Goal: Task Accomplishment & Management: Use online tool/utility

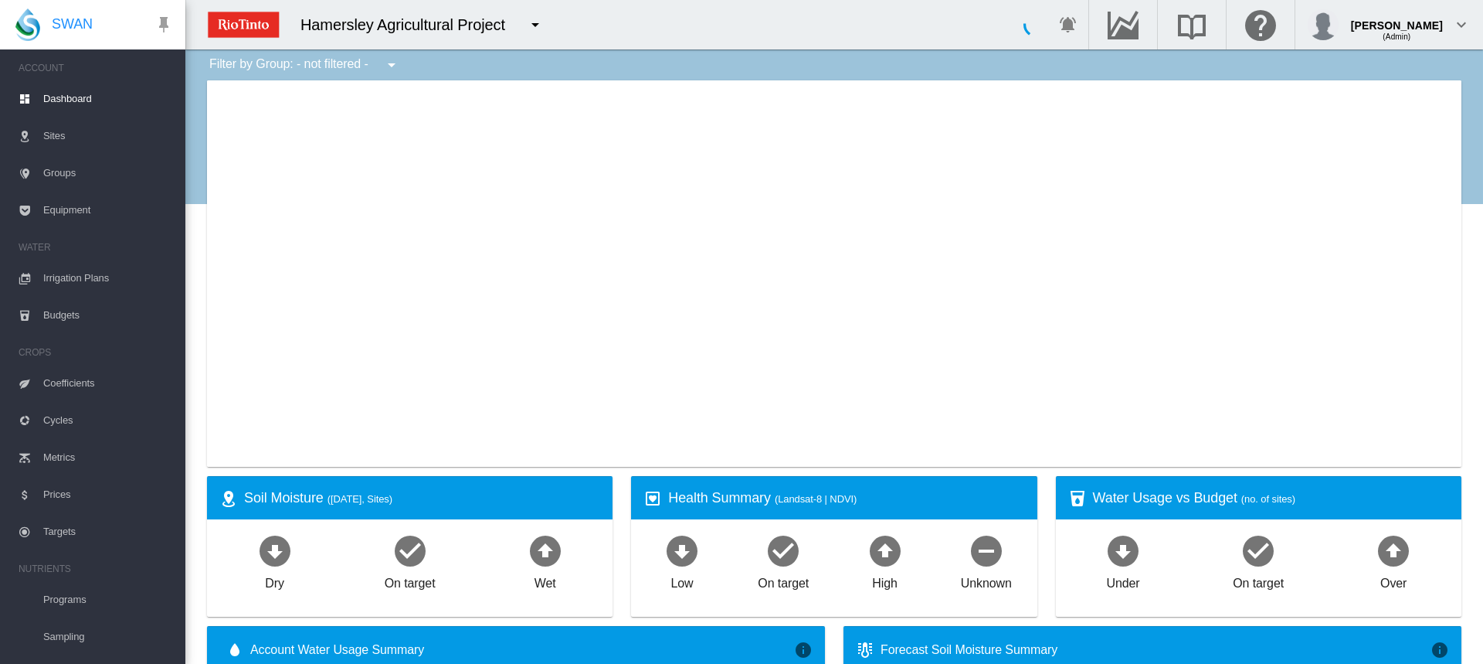
type input "**********"
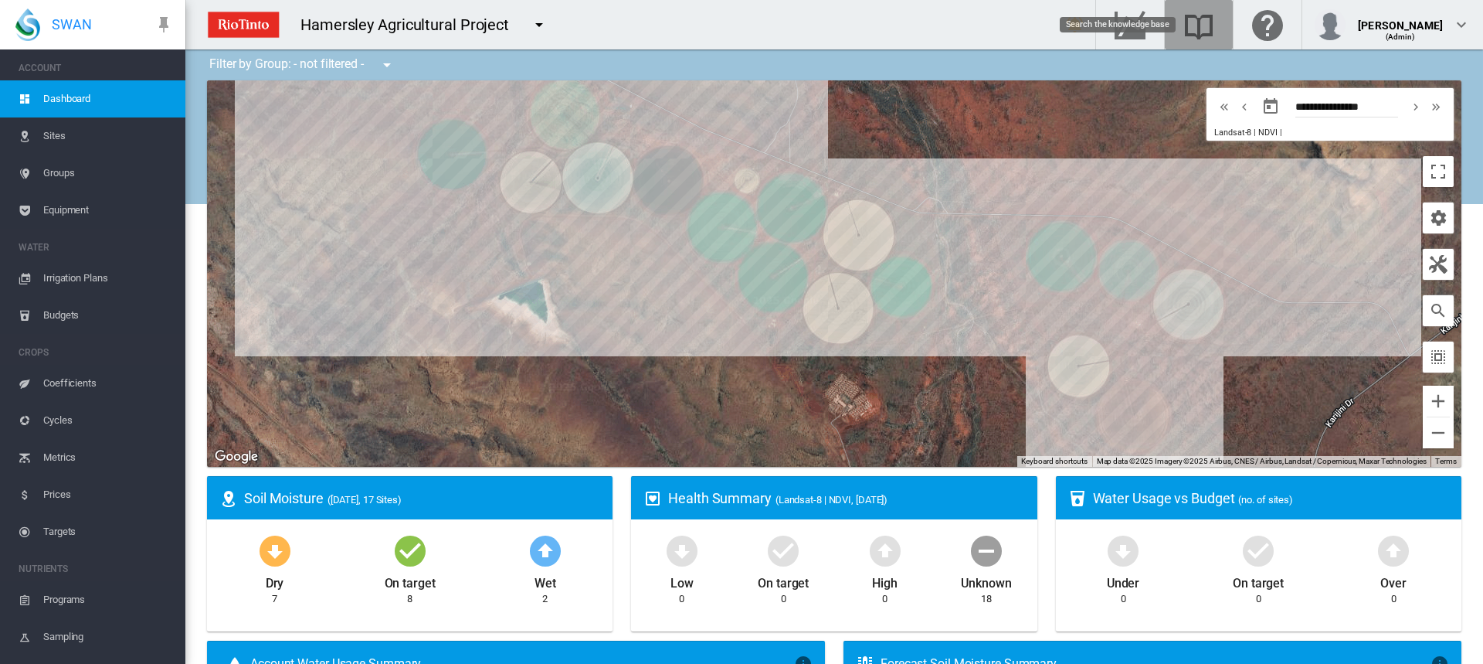
click at [1217, 32] on md-icon "Search the knowledge base" at bounding box center [1199, 24] width 37 height 19
click at [1149, 20] on md-icon "Go to the Data Hub" at bounding box center [1130, 24] width 37 height 19
click at [80, 268] on span "Irrigation Plans" at bounding box center [108, 278] width 130 height 37
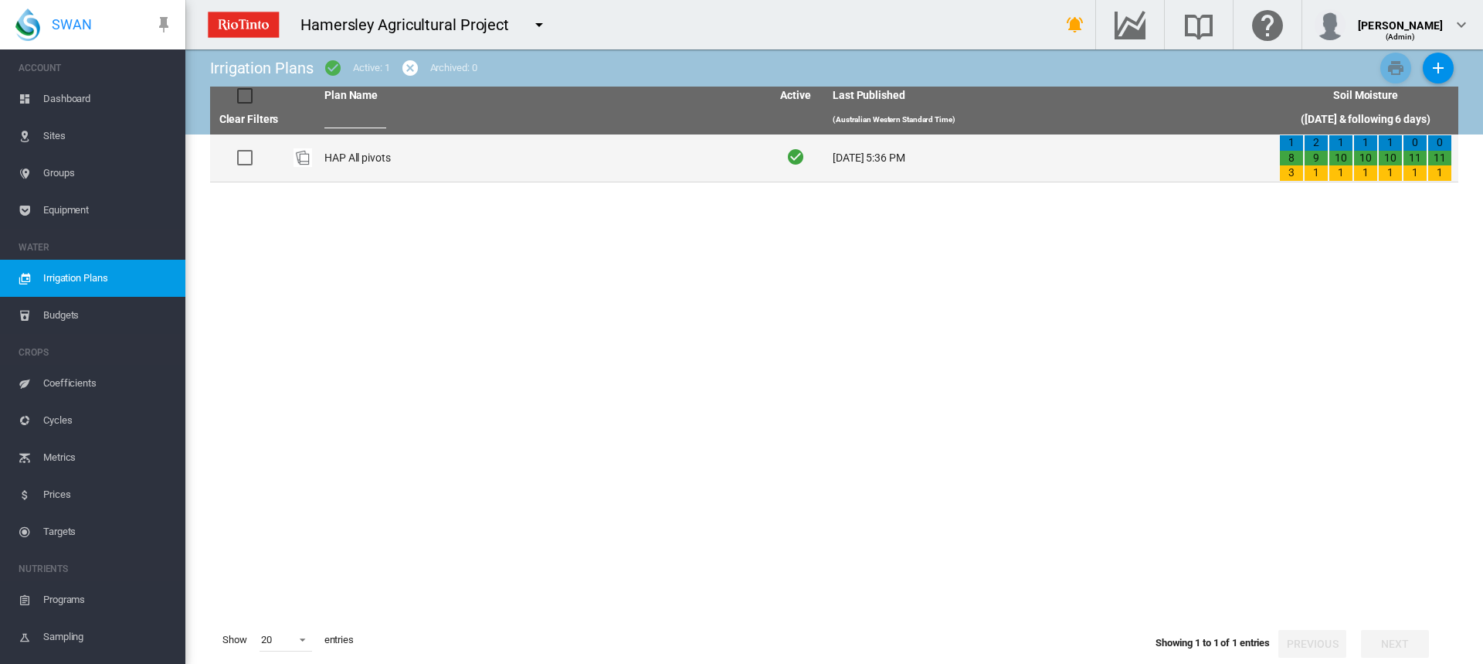
click at [329, 155] on td "HAP All pivots" at bounding box center [541, 157] width 447 height 47
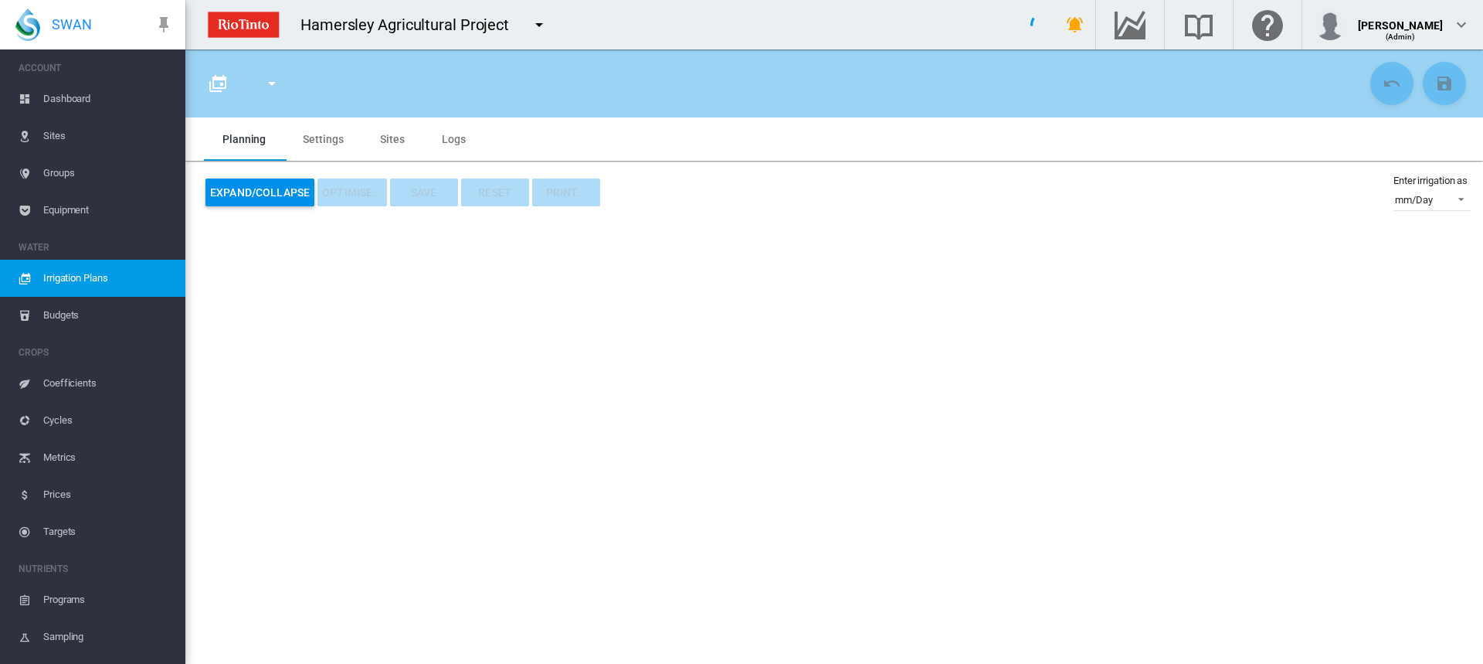
type input "**********"
type input "*"
type input "*****"
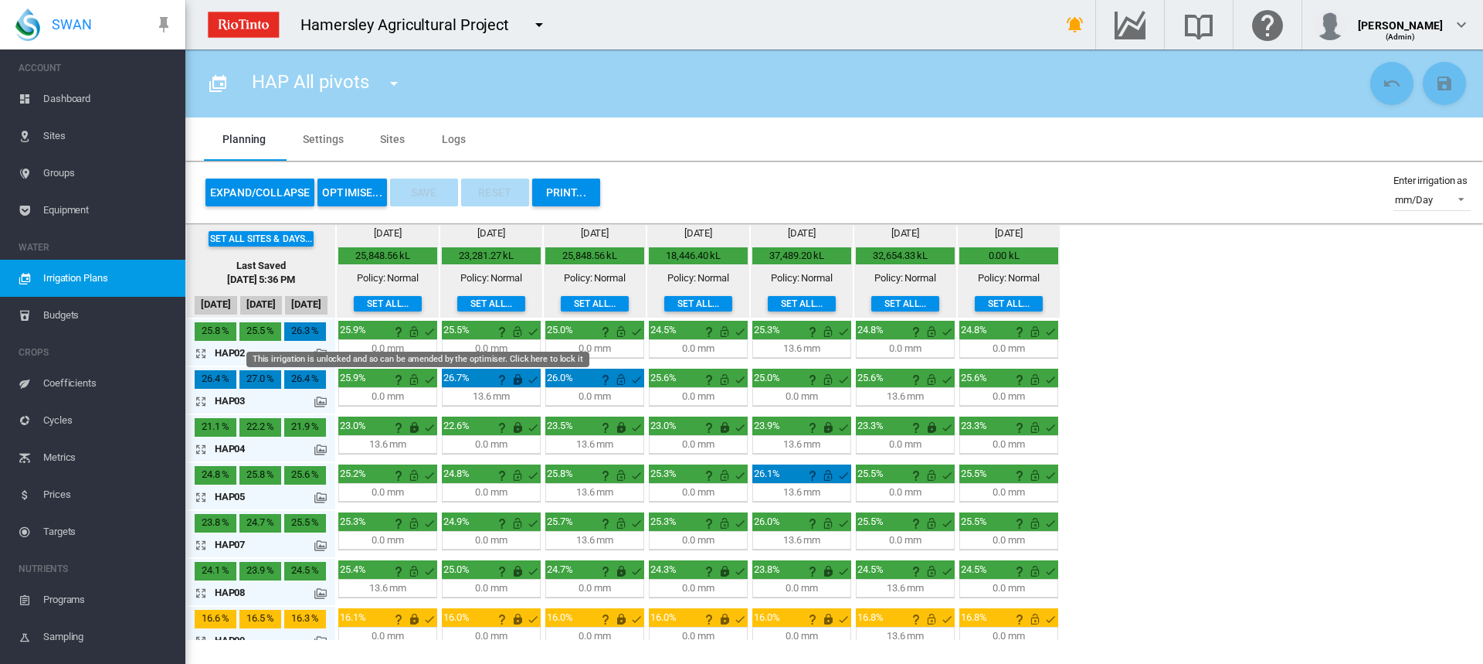
click at [413, 331] on md-icon "This irrigation is unlocked and so can be amended by the optimiser. Click here …" at bounding box center [414, 331] width 19 height 19
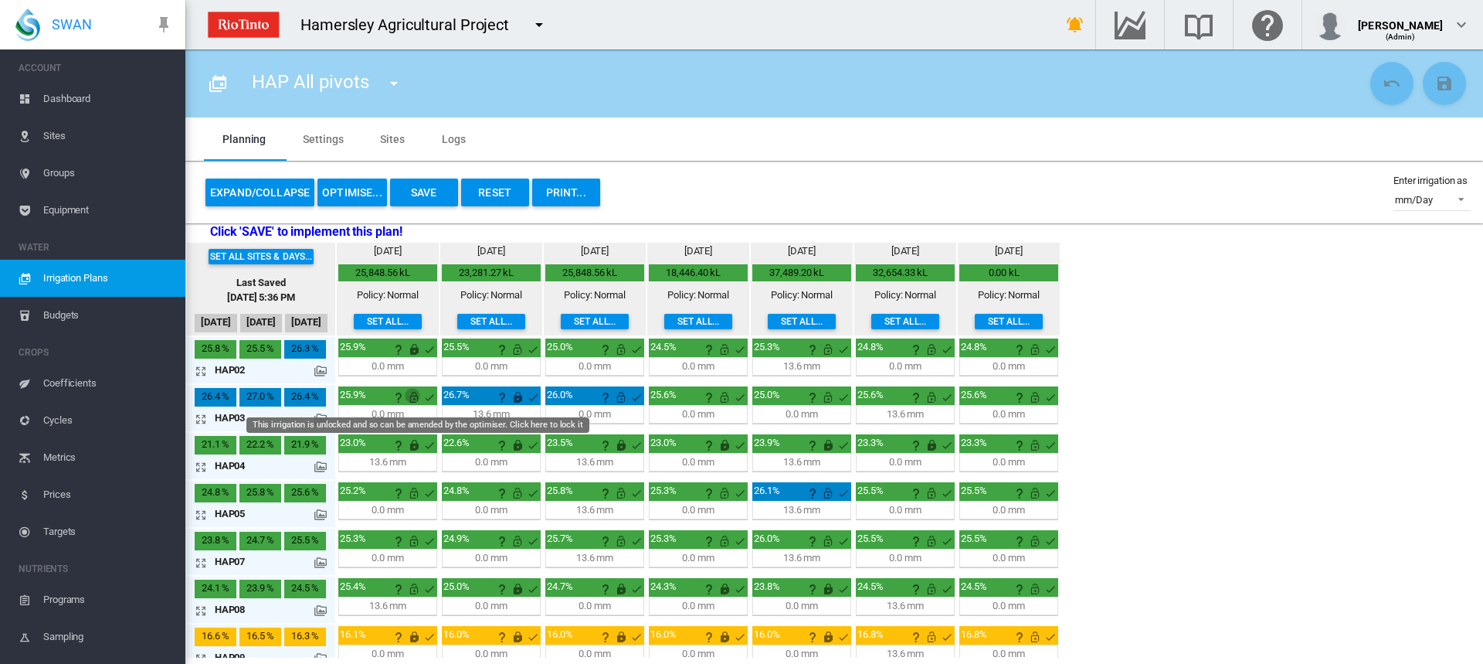
click at [412, 400] on md-icon "This irrigation is unlocked and so can be amended by the optimiser. Click here …" at bounding box center [414, 397] width 19 height 19
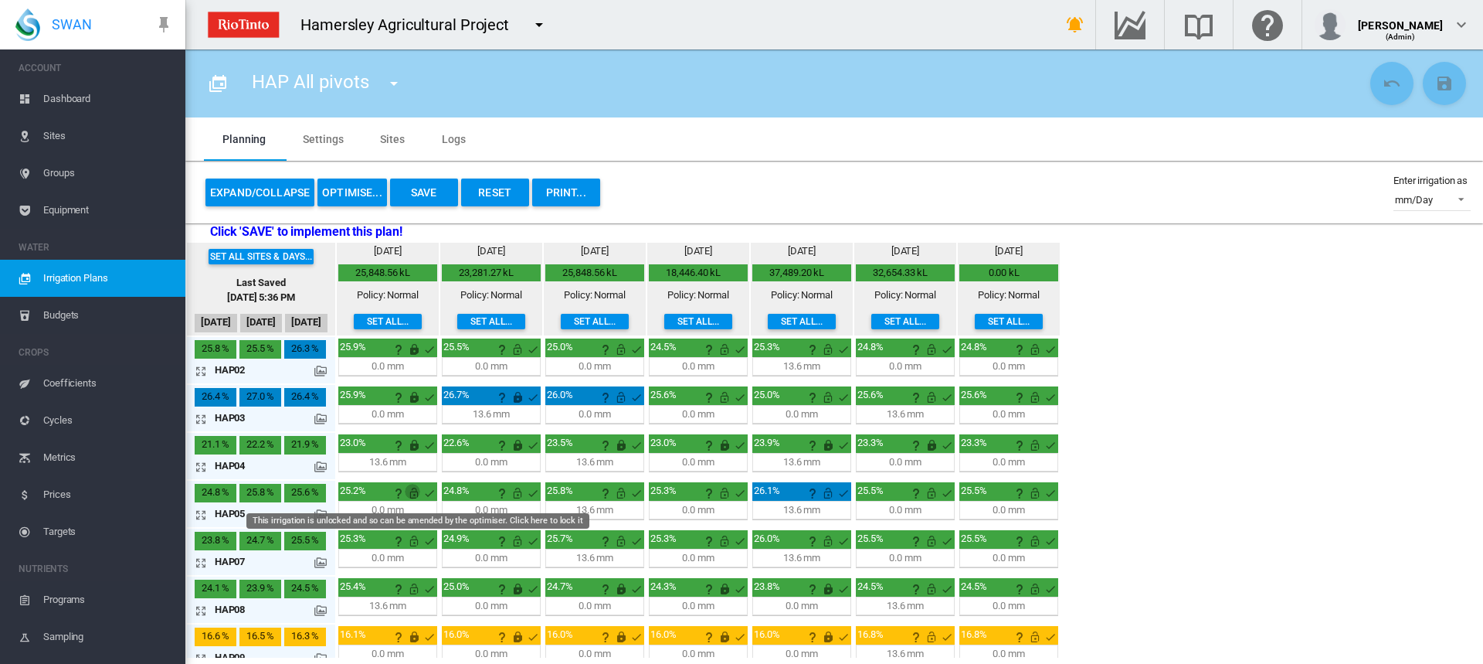
click at [413, 491] on md-icon "This irrigation is unlocked and so can be amended by the optimiser. Click here …" at bounding box center [414, 493] width 19 height 19
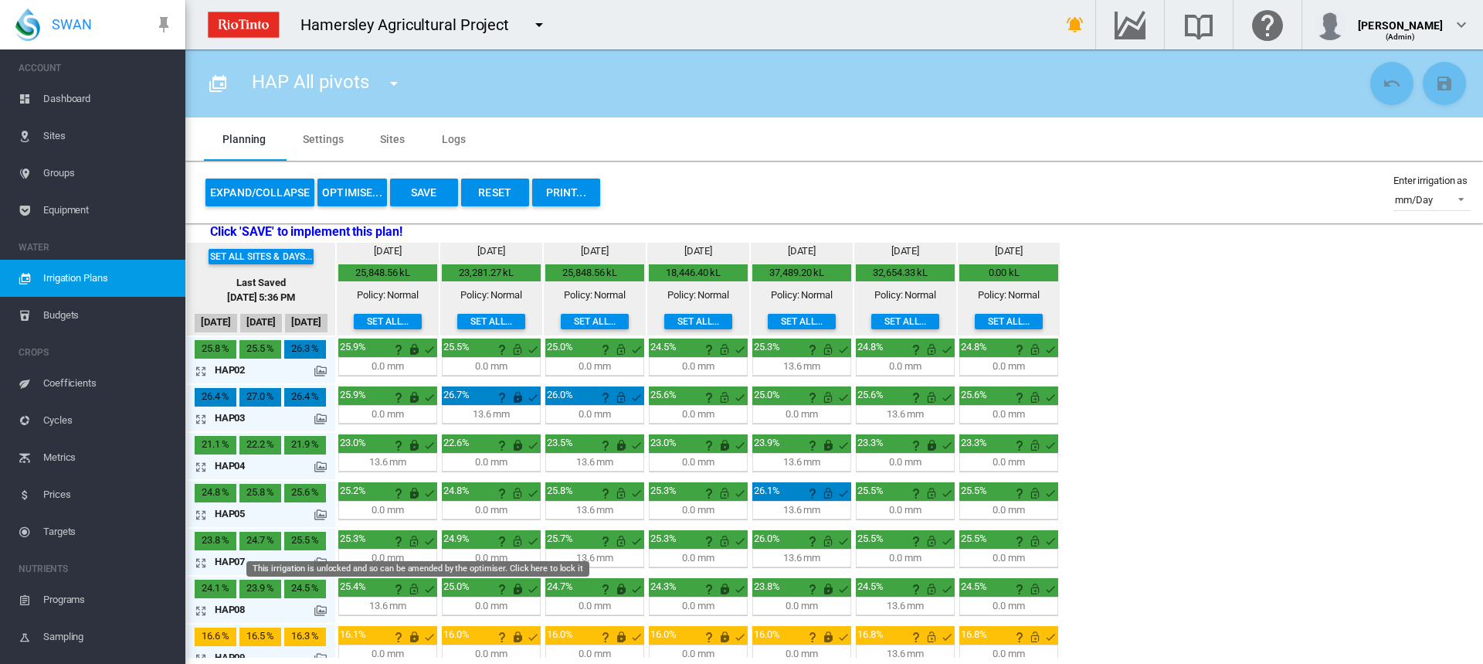
click at [414, 540] on md-icon "This irrigation is unlocked and so can be amended by the optimiser. Click here …" at bounding box center [414, 541] width 19 height 19
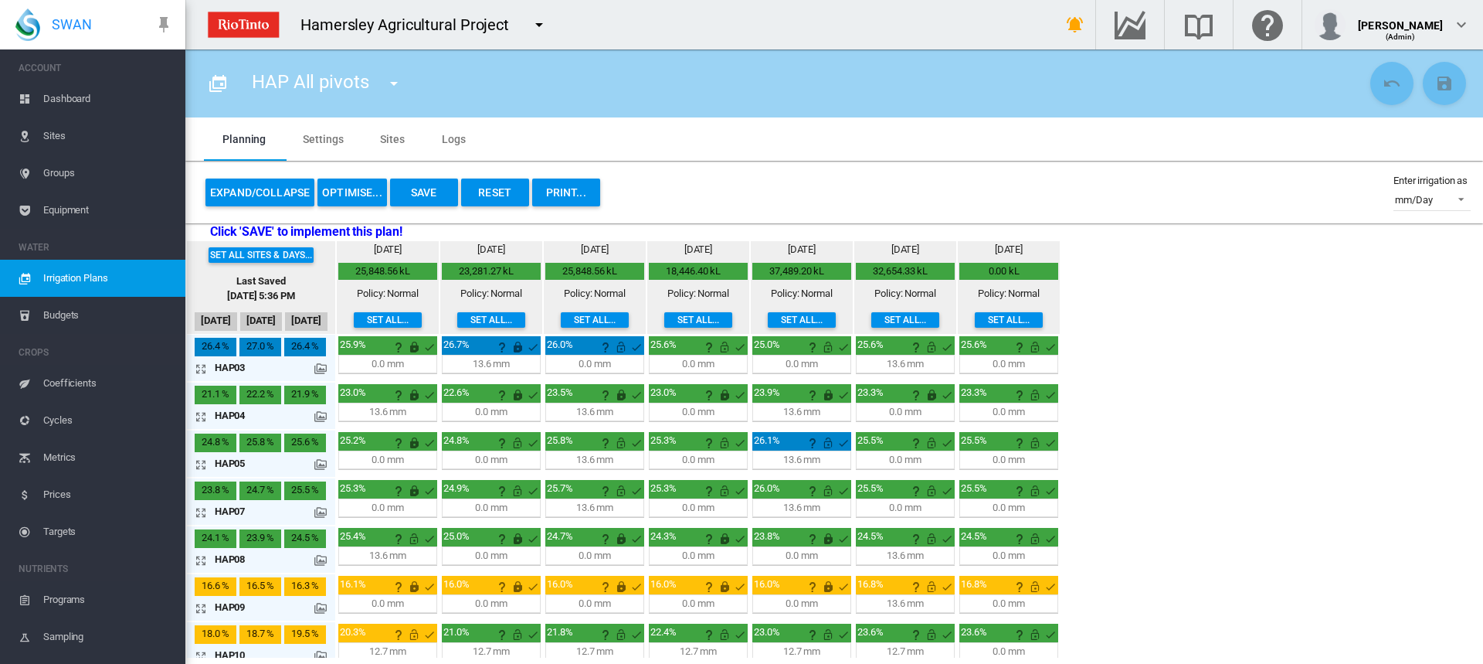
scroll to position [77, 0]
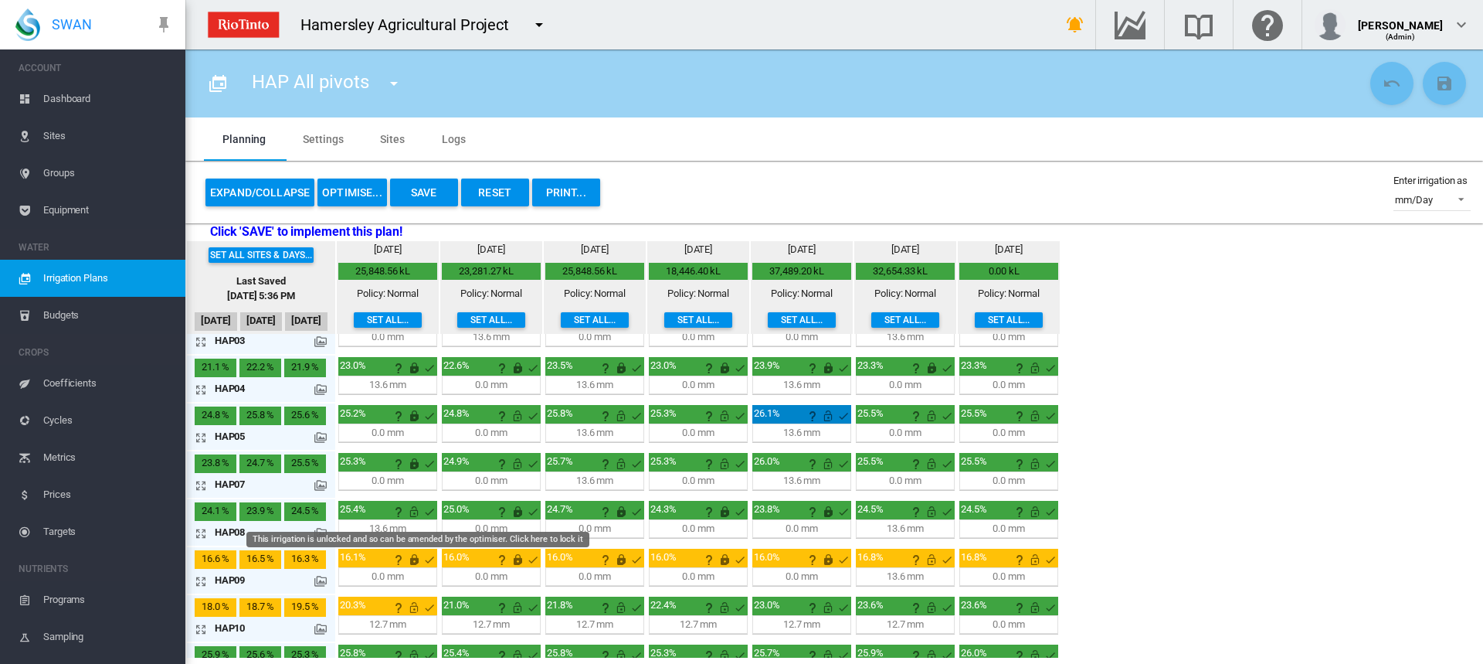
click at [413, 510] on md-icon "This irrigation is unlocked and so can be amended by the optimiser. Click here …" at bounding box center [414, 511] width 19 height 19
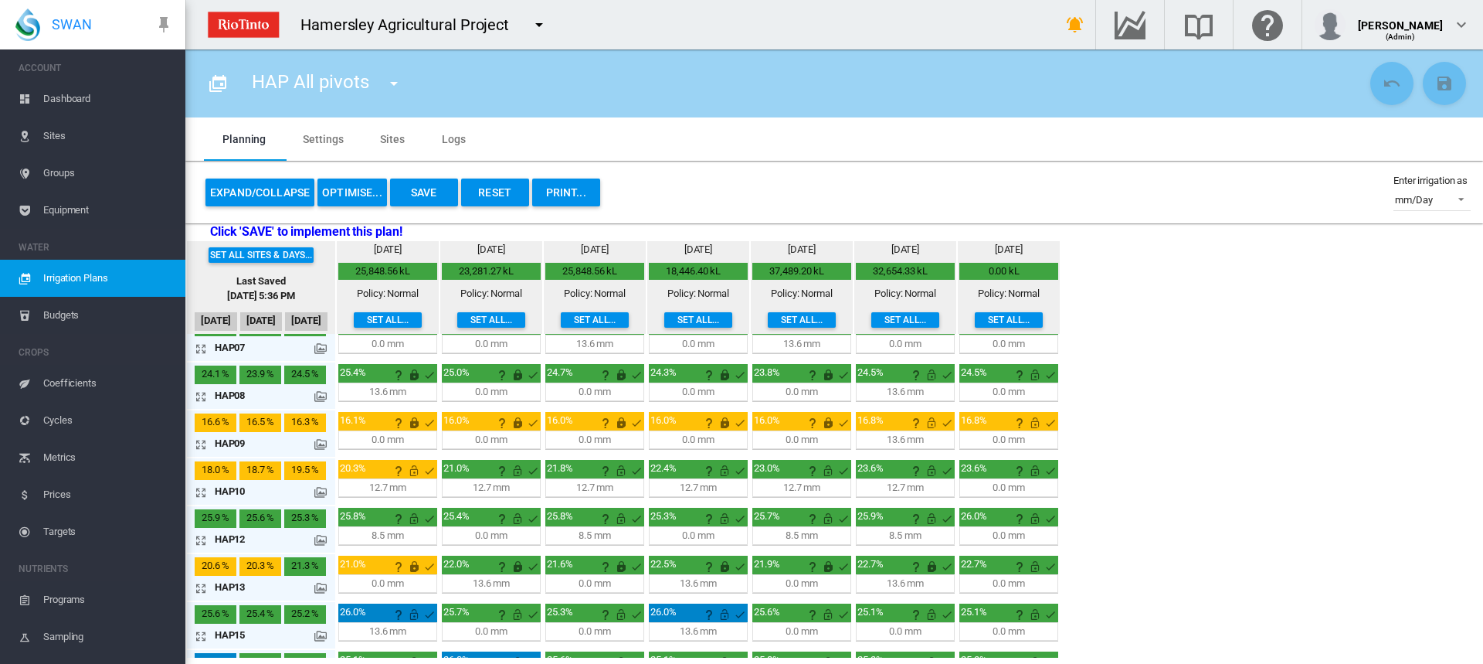
scroll to position [232, 0]
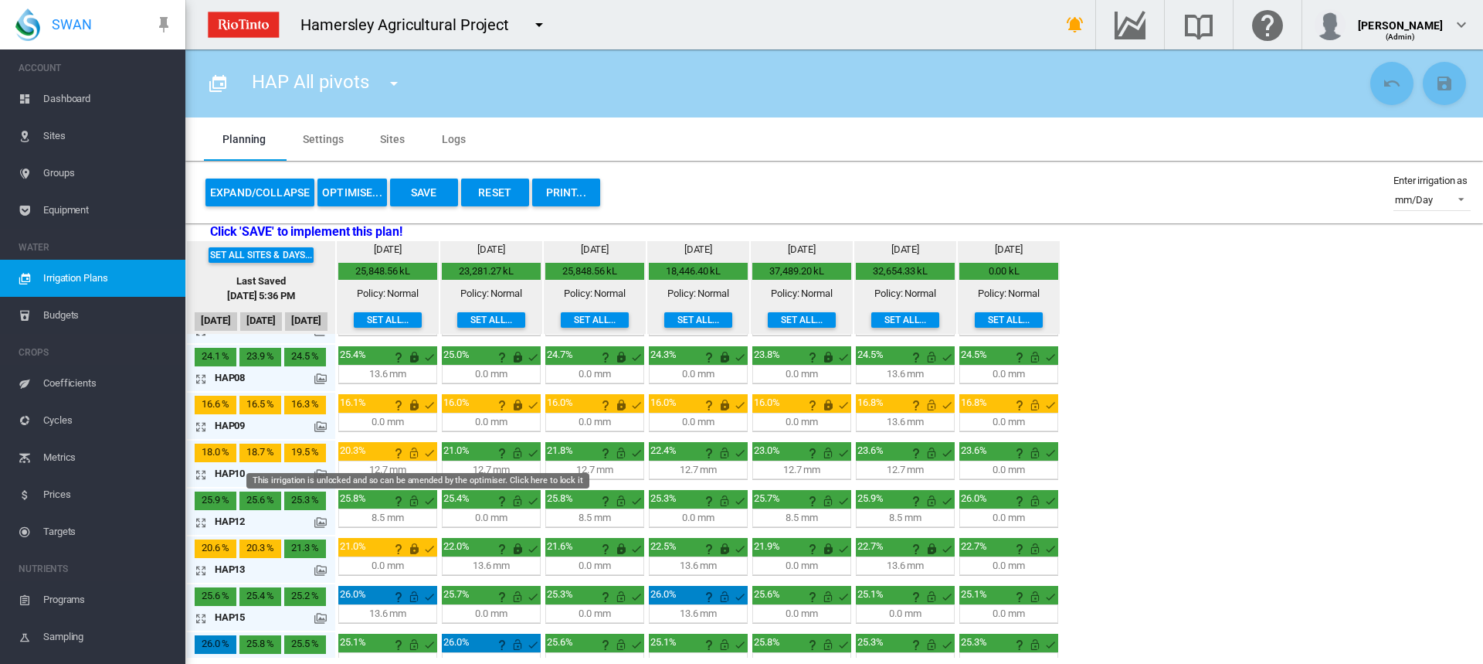
click at [411, 452] on md-icon "This irrigation is unlocked and so can be amended by the optimiser. Click here …" at bounding box center [414, 452] width 19 height 19
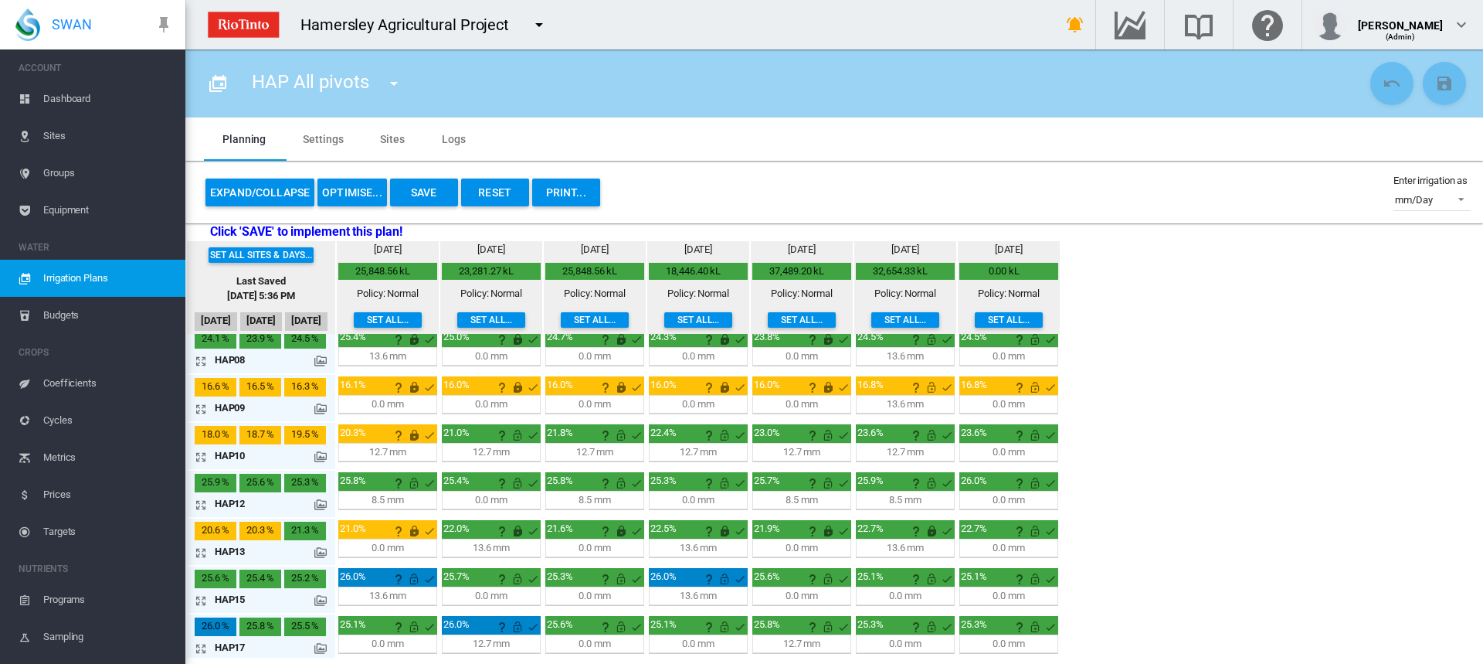
scroll to position [254, 0]
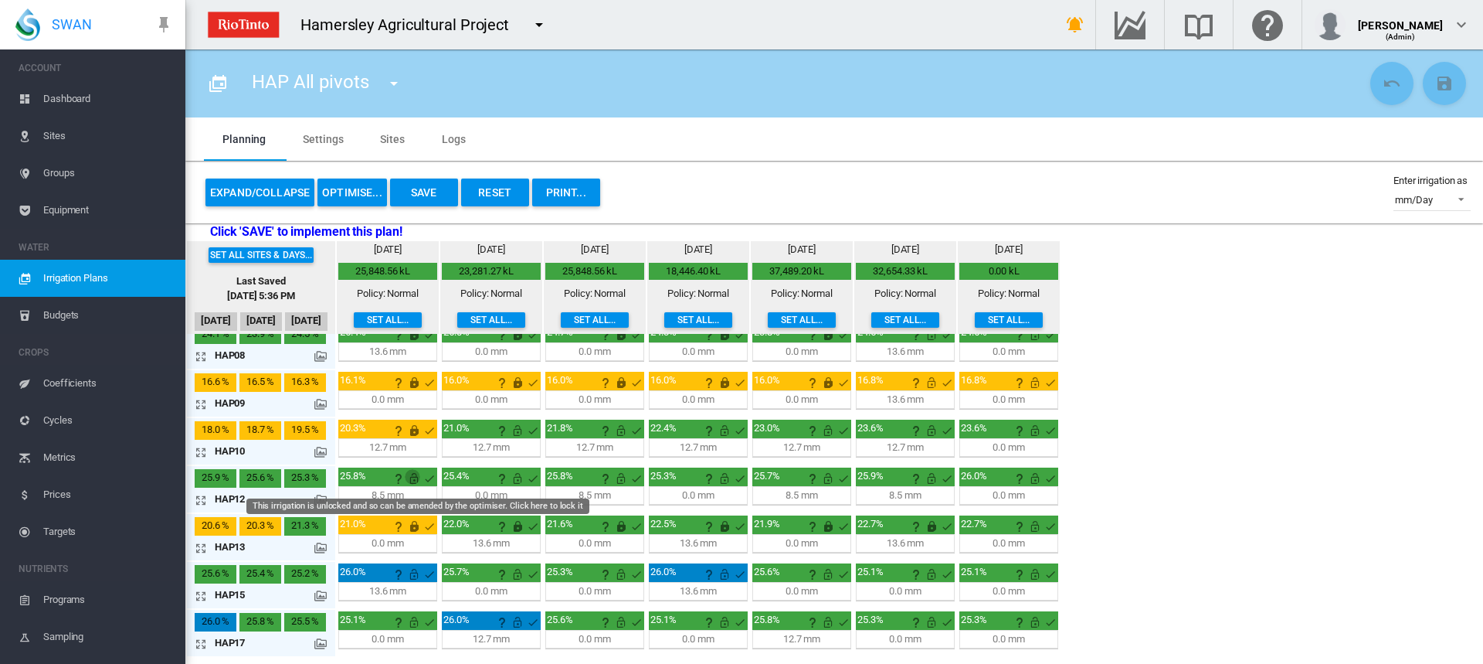
click at [418, 477] on md-icon "This irrigation is unlocked and so can be amended by the optimiser. Click here …" at bounding box center [414, 478] width 19 height 19
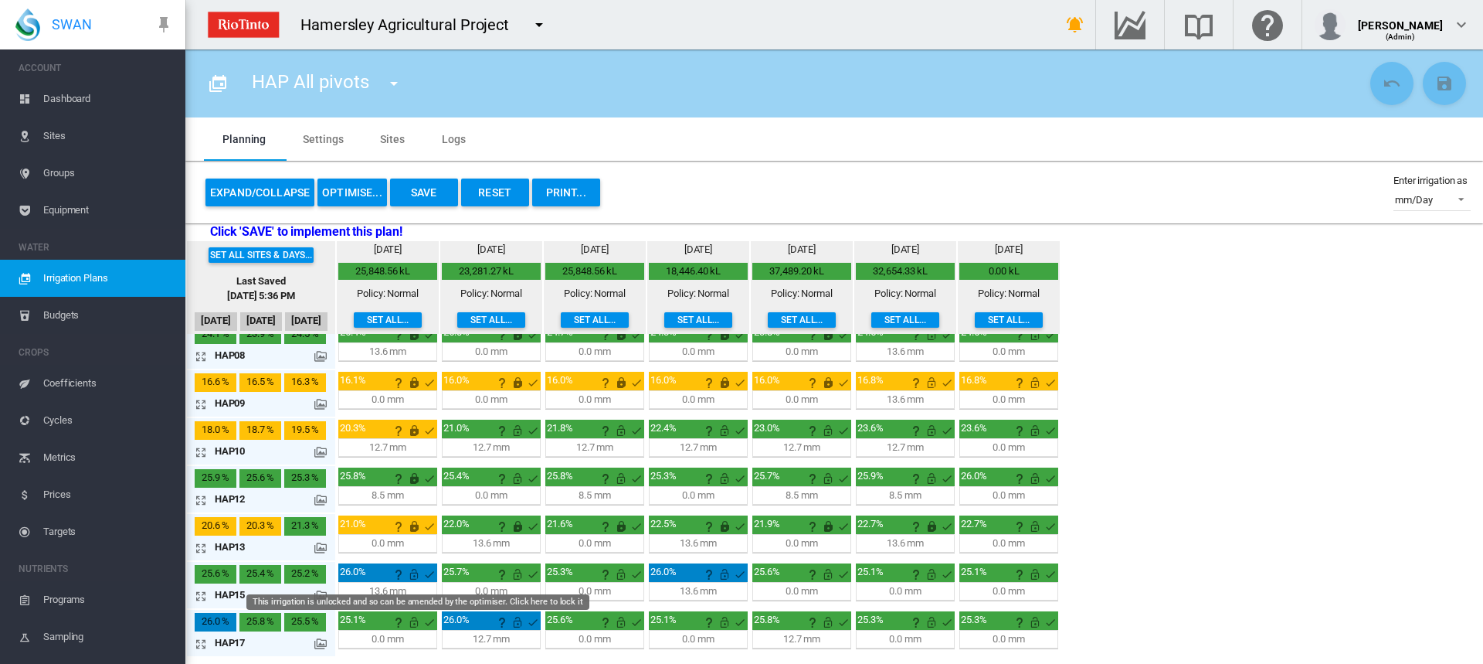
click at [413, 576] on md-icon "This irrigation is unlocked and so can be amended by the optimiser. Click here …" at bounding box center [414, 574] width 19 height 19
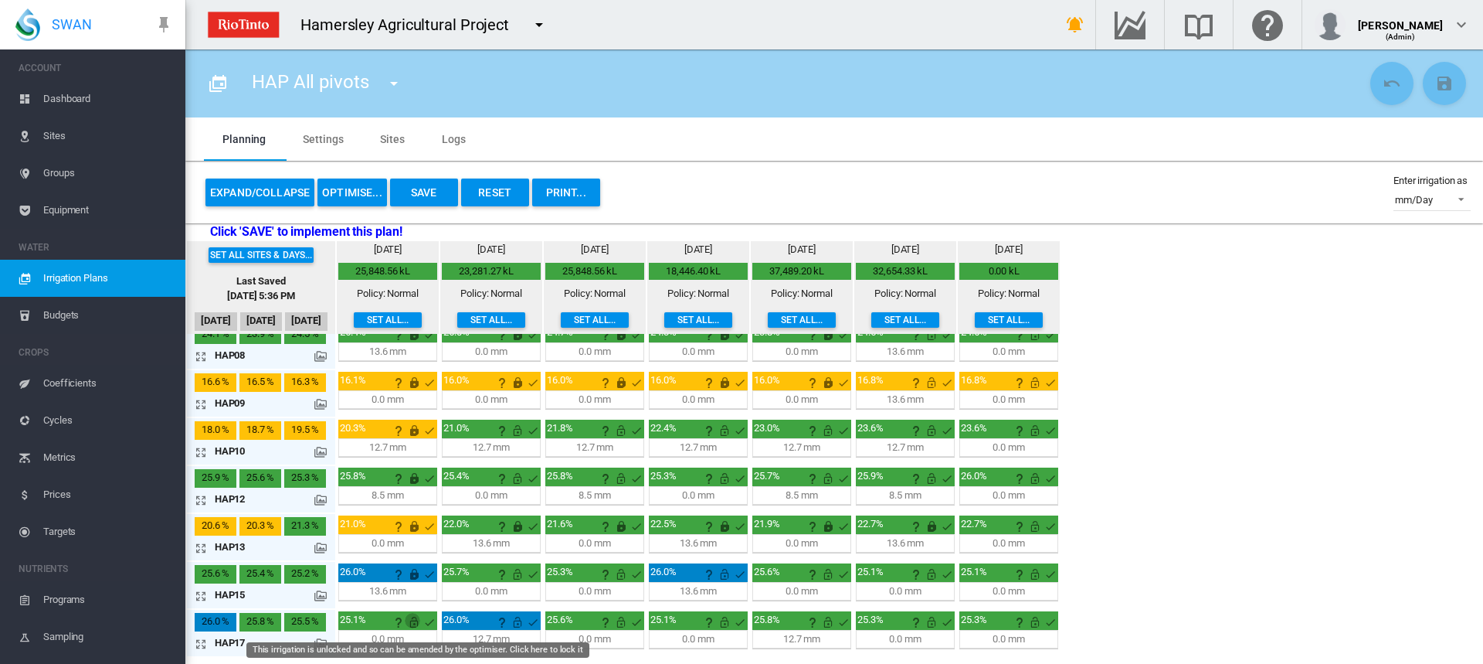
click at [409, 620] on md-icon "This irrigation is unlocked and so can be amended by the optimiser. Click here …" at bounding box center [414, 622] width 19 height 19
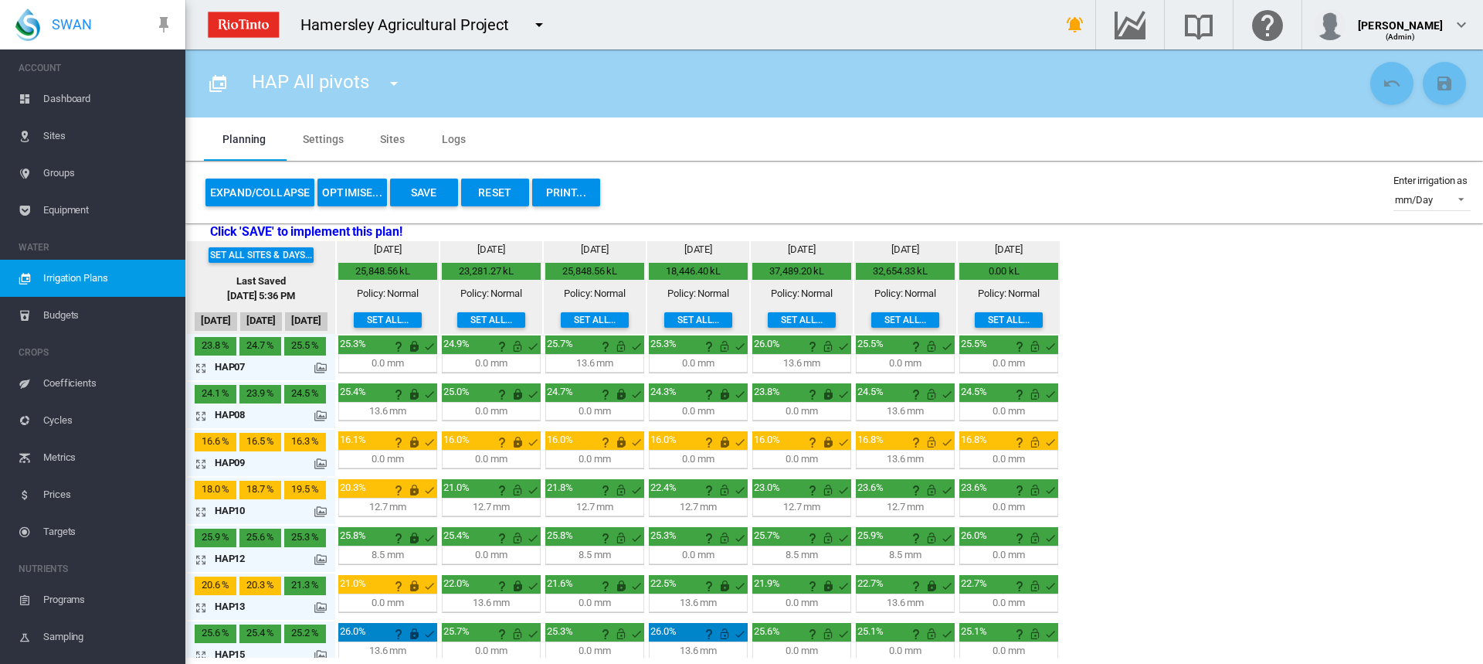
scroll to position [232, 0]
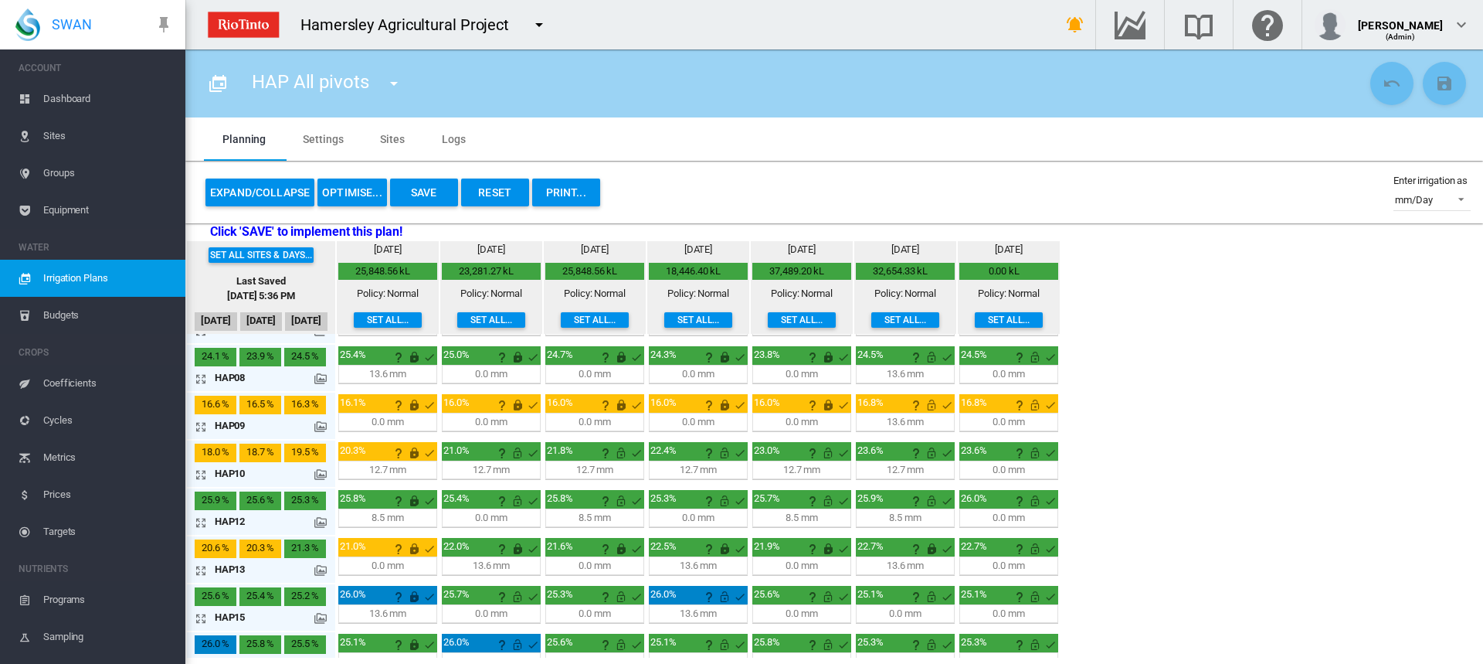
click at [339, 185] on button "OPTIMISE..." at bounding box center [353, 192] width 70 height 28
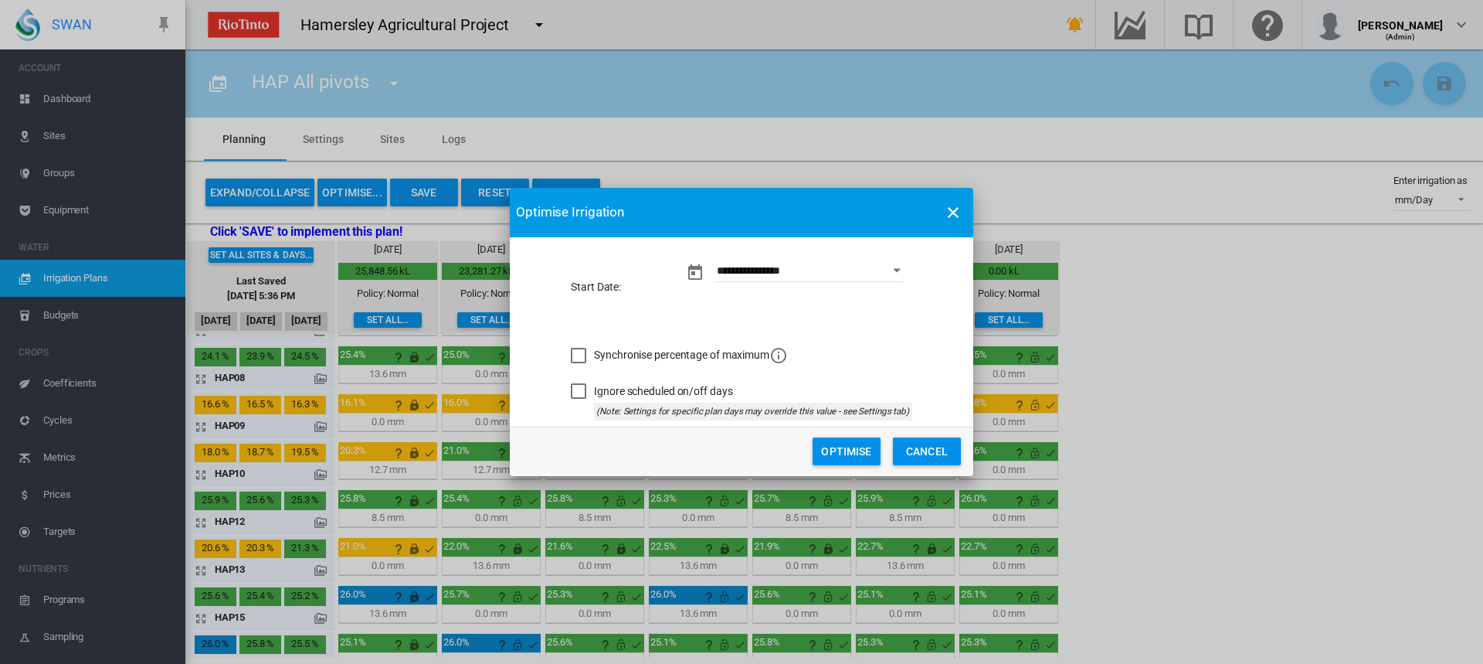
click at [858, 455] on button "Optimise" at bounding box center [847, 451] width 68 height 28
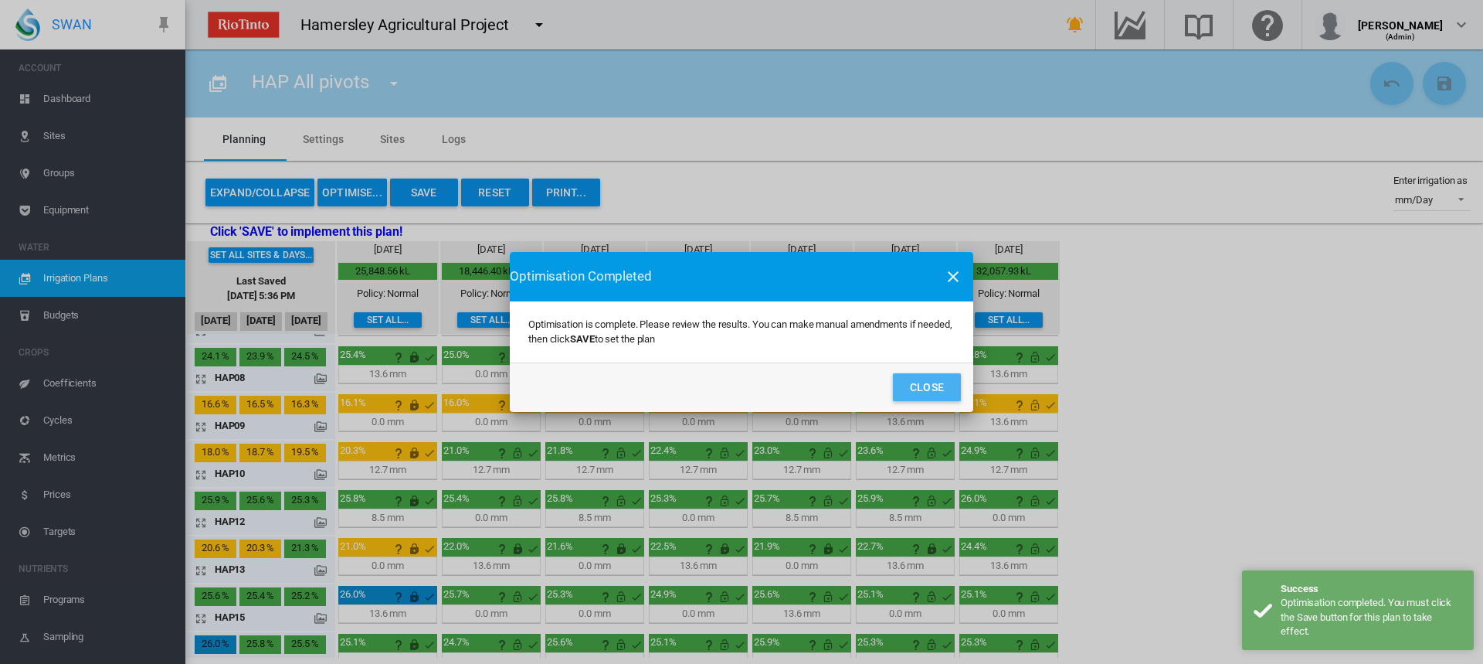
click at [899, 387] on button "Close" at bounding box center [927, 387] width 68 height 28
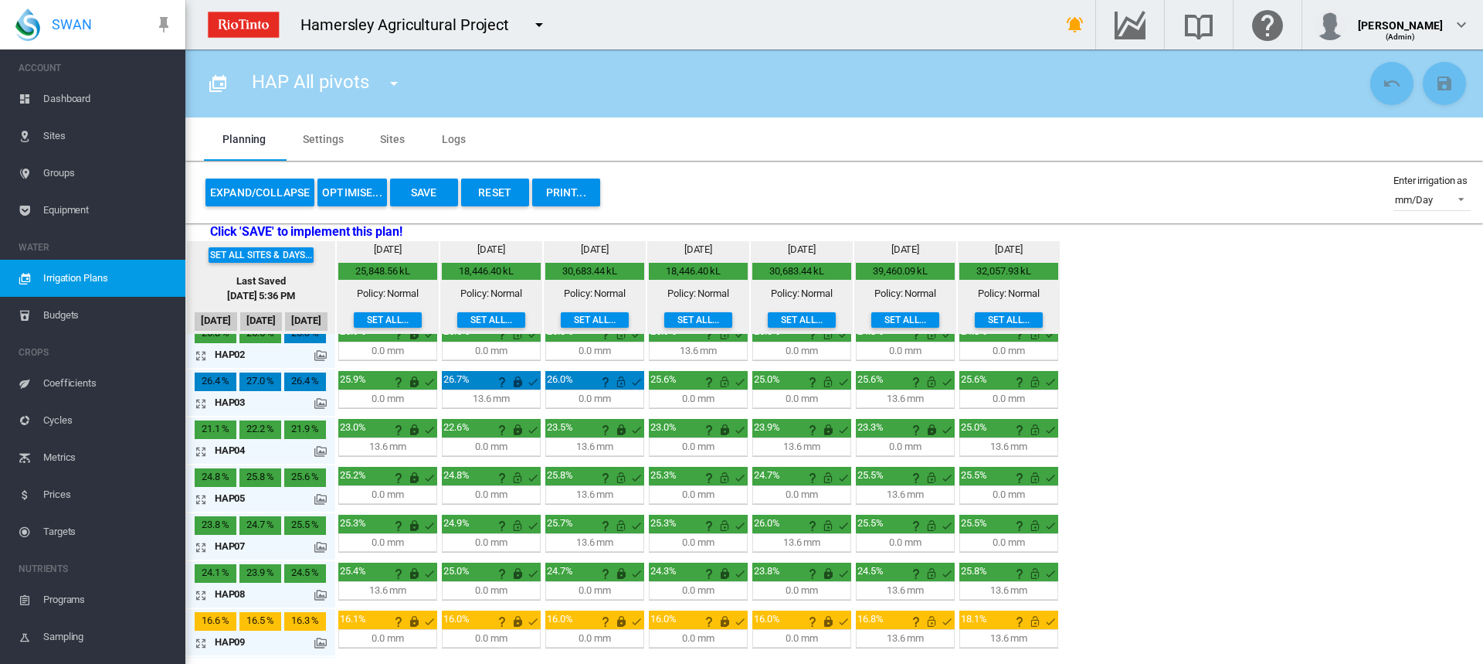
scroll to position [0, 0]
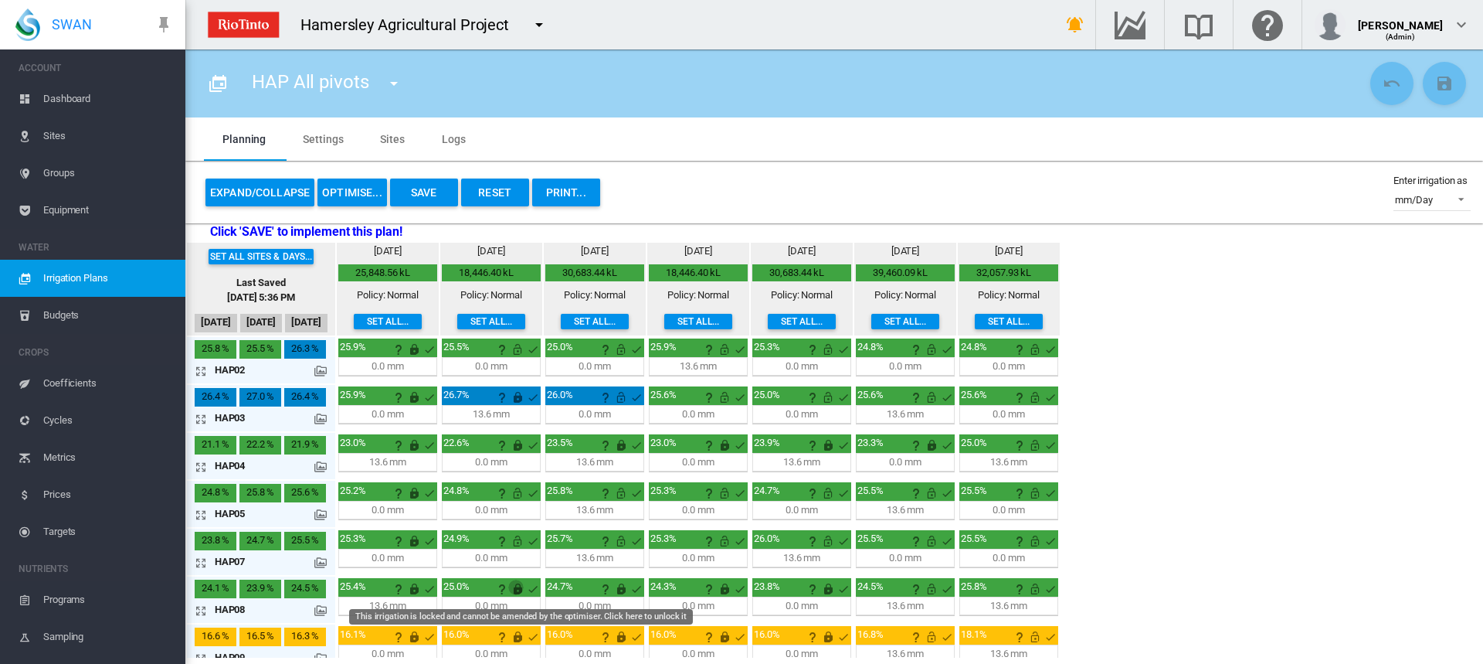
click at [518, 593] on md-icon "This irrigation is locked and cannot be amended by the optimiser. Click here to…" at bounding box center [517, 588] width 19 height 19
click at [338, 192] on button "OPTIMISE..." at bounding box center [353, 192] width 70 height 28
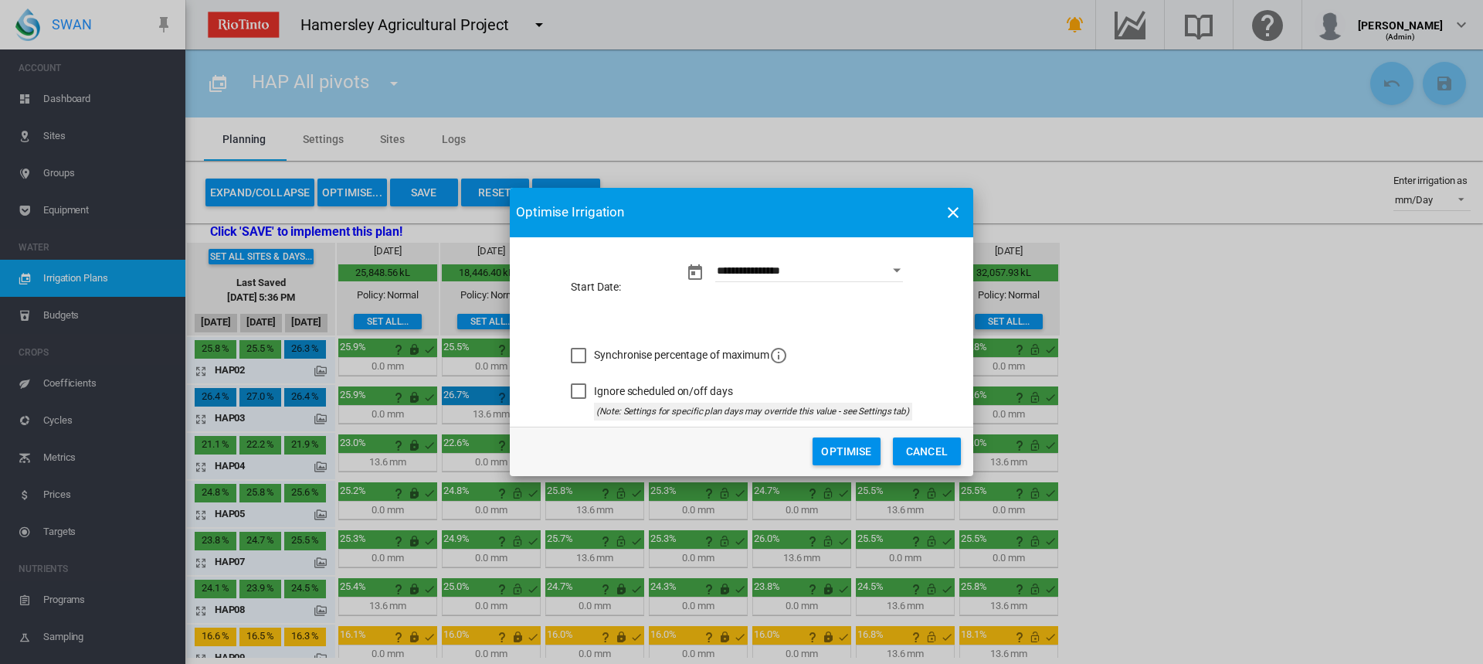
click at [863, 455] on button "Optimise" at bounding box center [847, 451] width 68 height 28
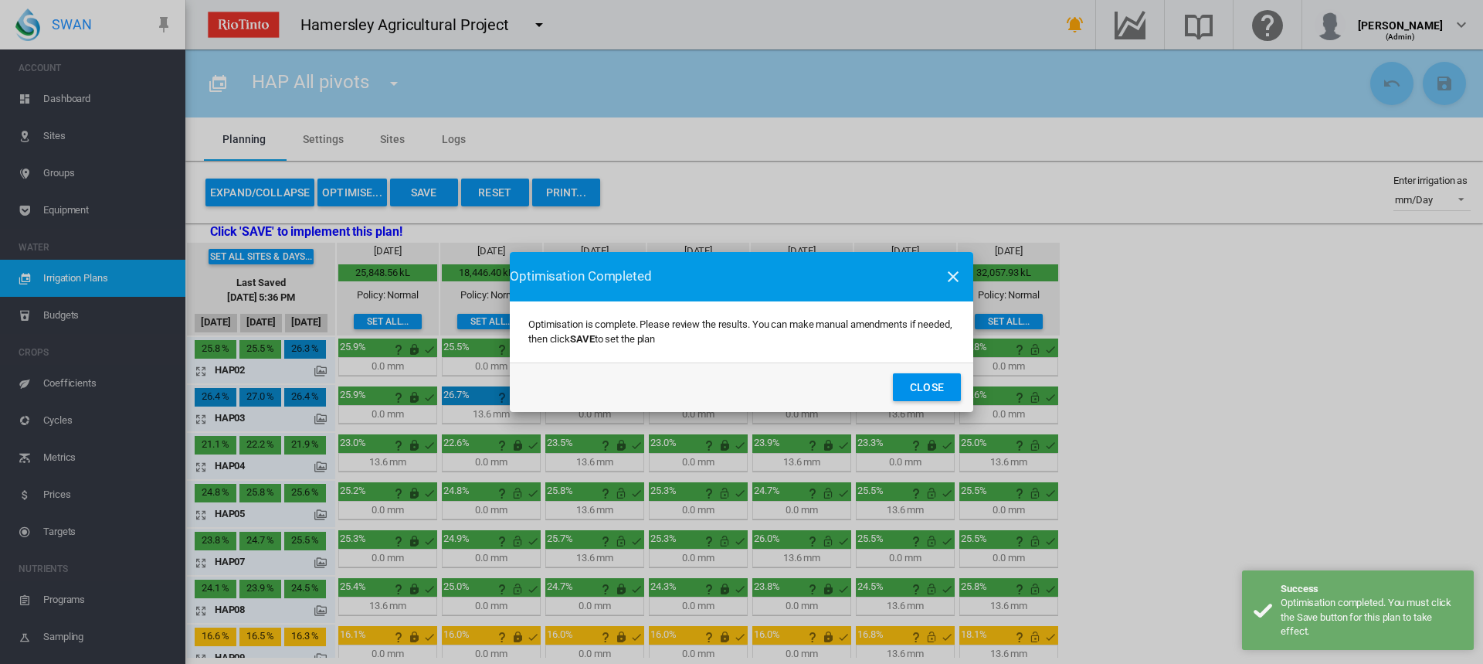
click at [917, 389] on button "Close" at bounding box center [927, 387] width 68 height 28
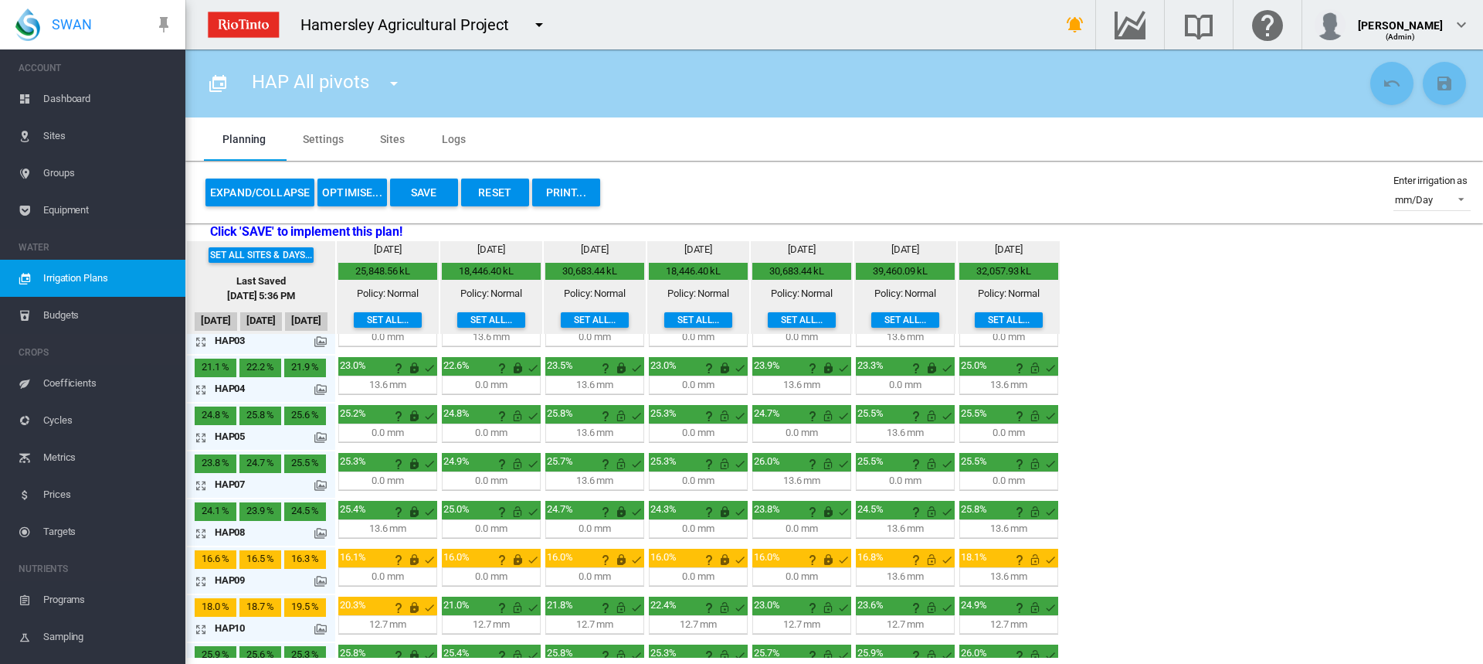
scroll to position [155, 0]
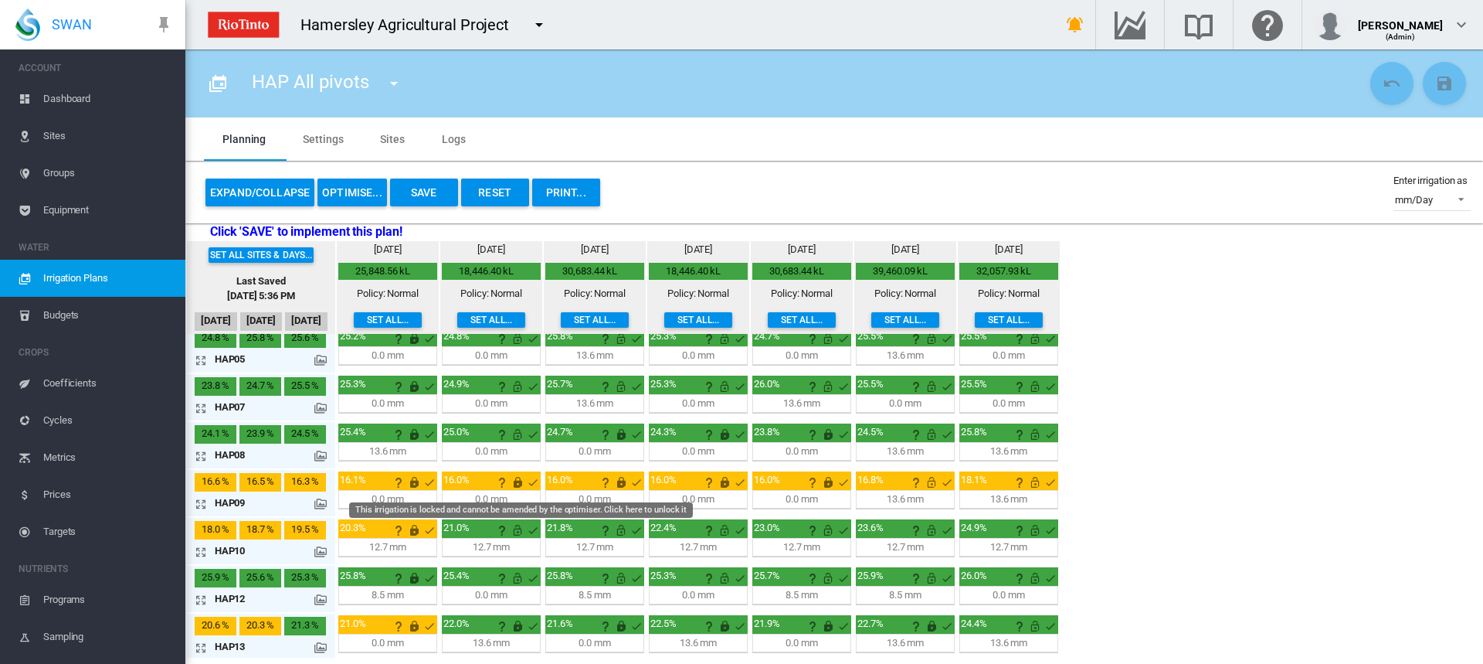
click at [519, 485] on md-icon "This irrigation is locked and cannot be amended by the optimiser. Click here to…" at bounding box center [517, 482] width 19 height 19
click at [365, 189] on button "OPTIMISE..." at bounding box center [353, 192] width 70 height 28
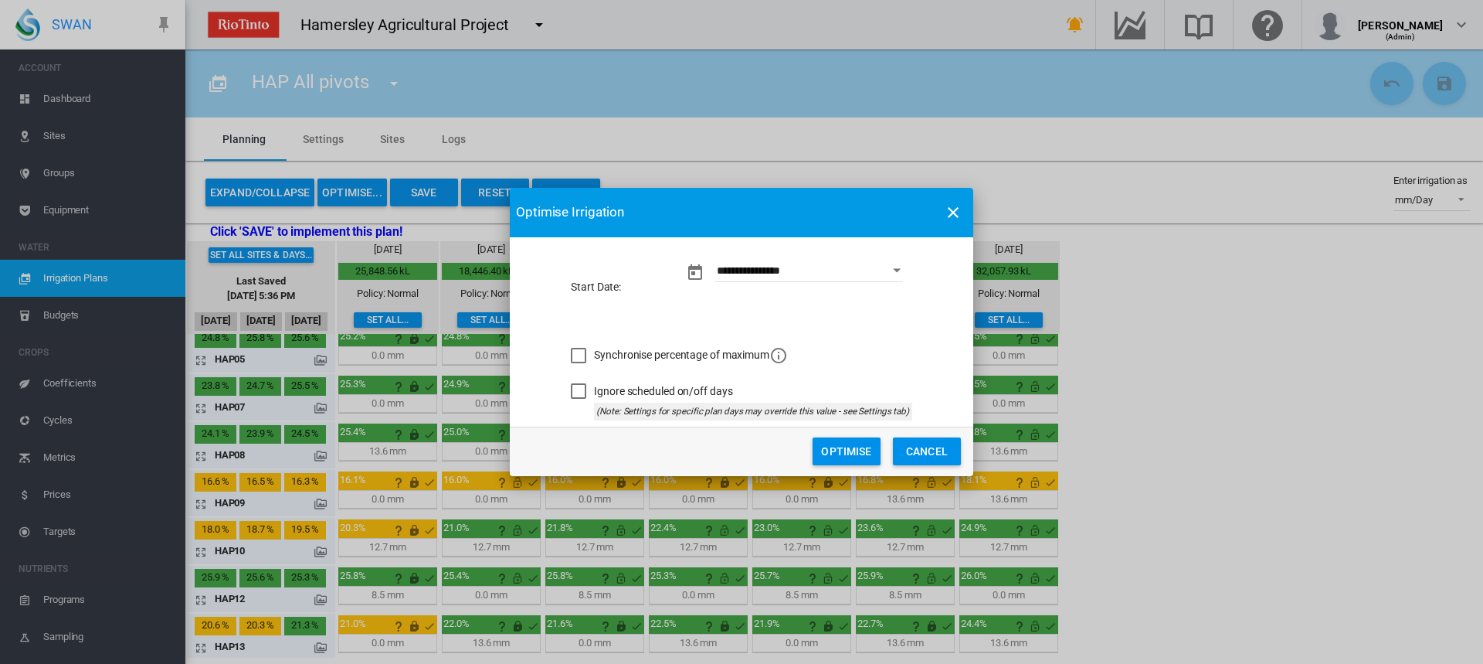
click at [863, 446] on button "Optimise" at bounding box center [847, 451] width 68 height 28
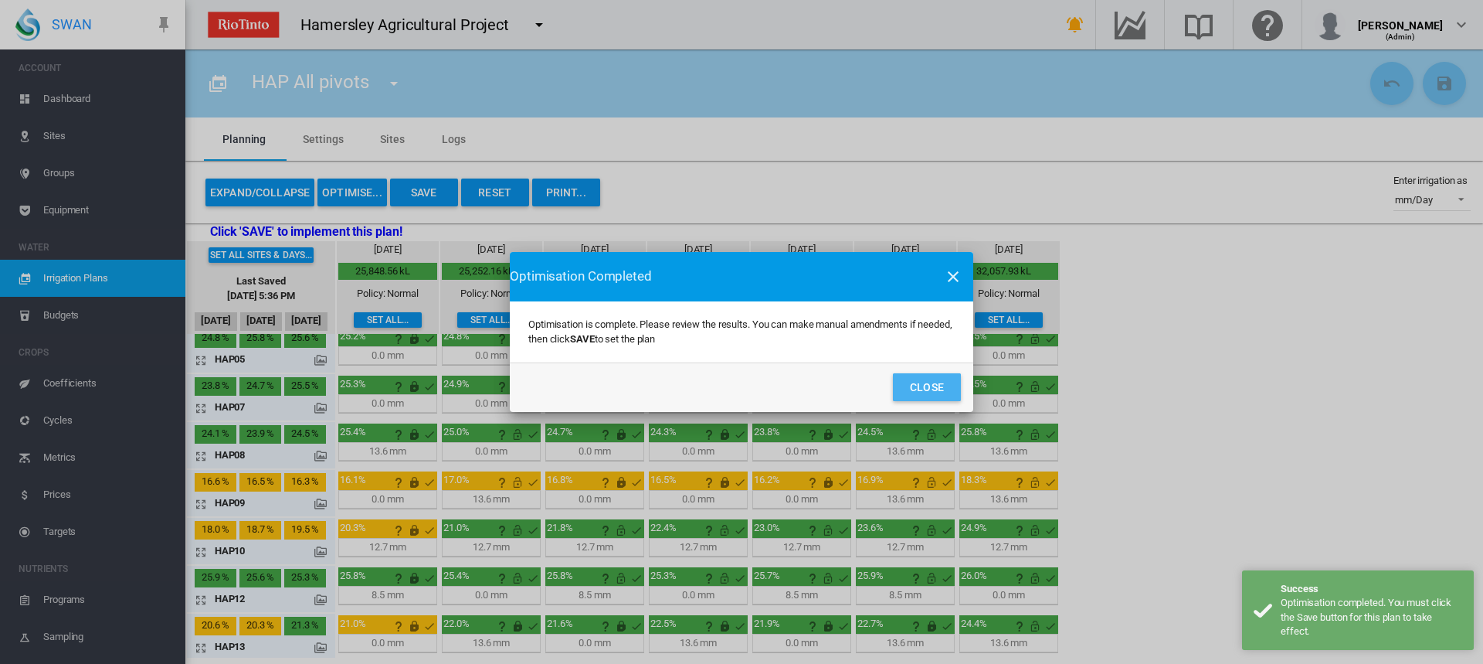
click at [936, 381] on button "Close" at bounding box center [927, 387] width 68 height 28
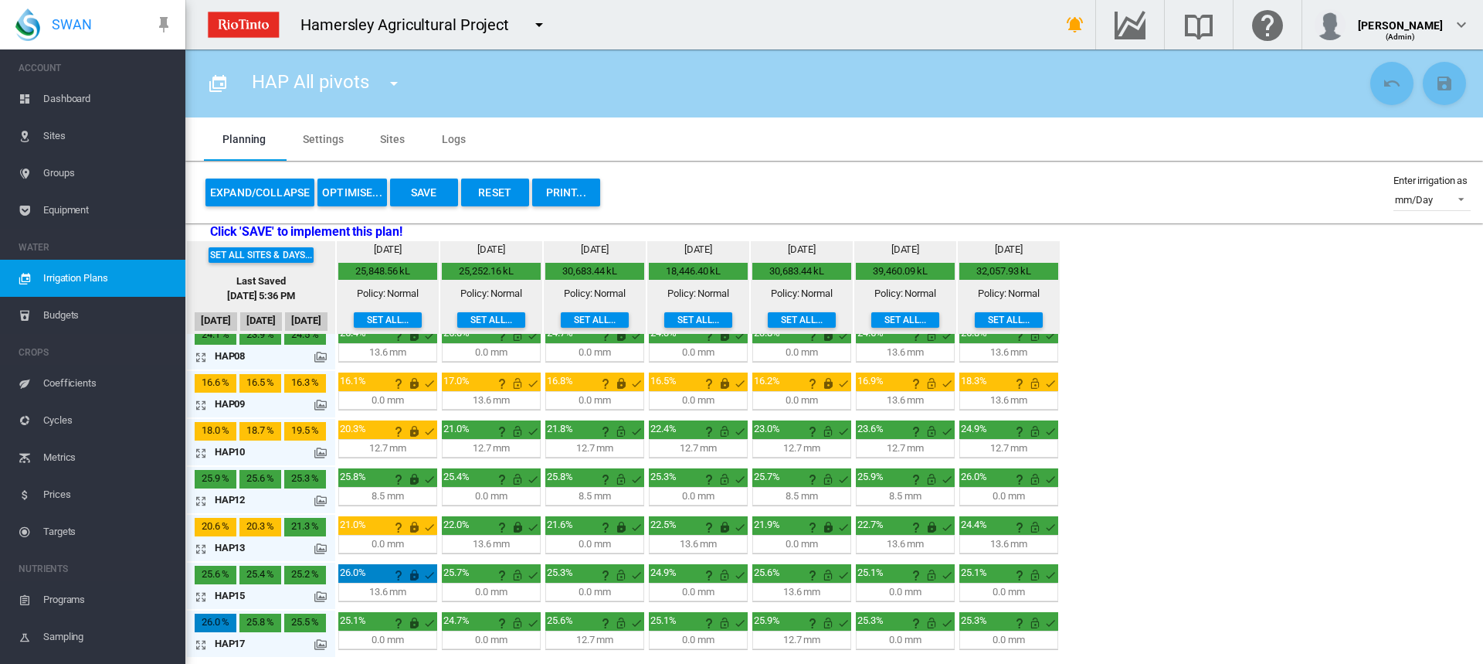
scroll to position [254, 0]
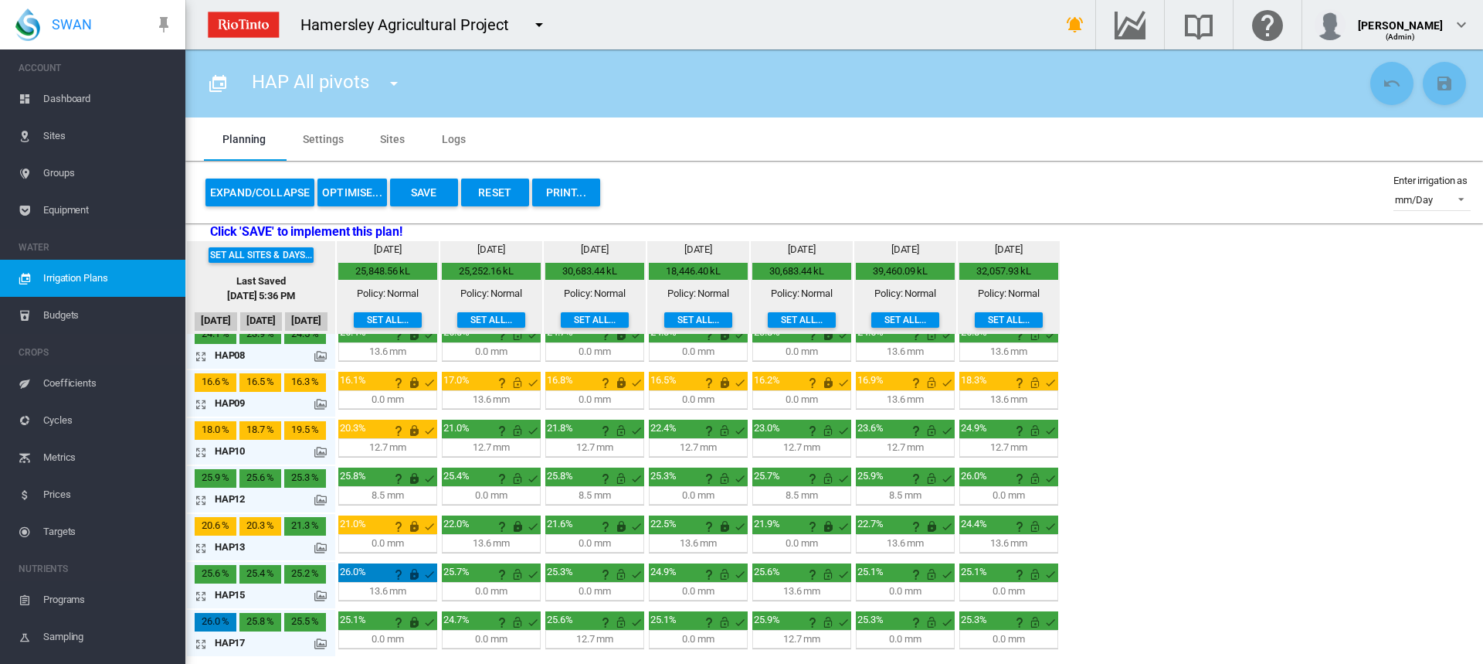
click at [316, 640] on md-icon at bounding box center [320, 643] width 12 height 12
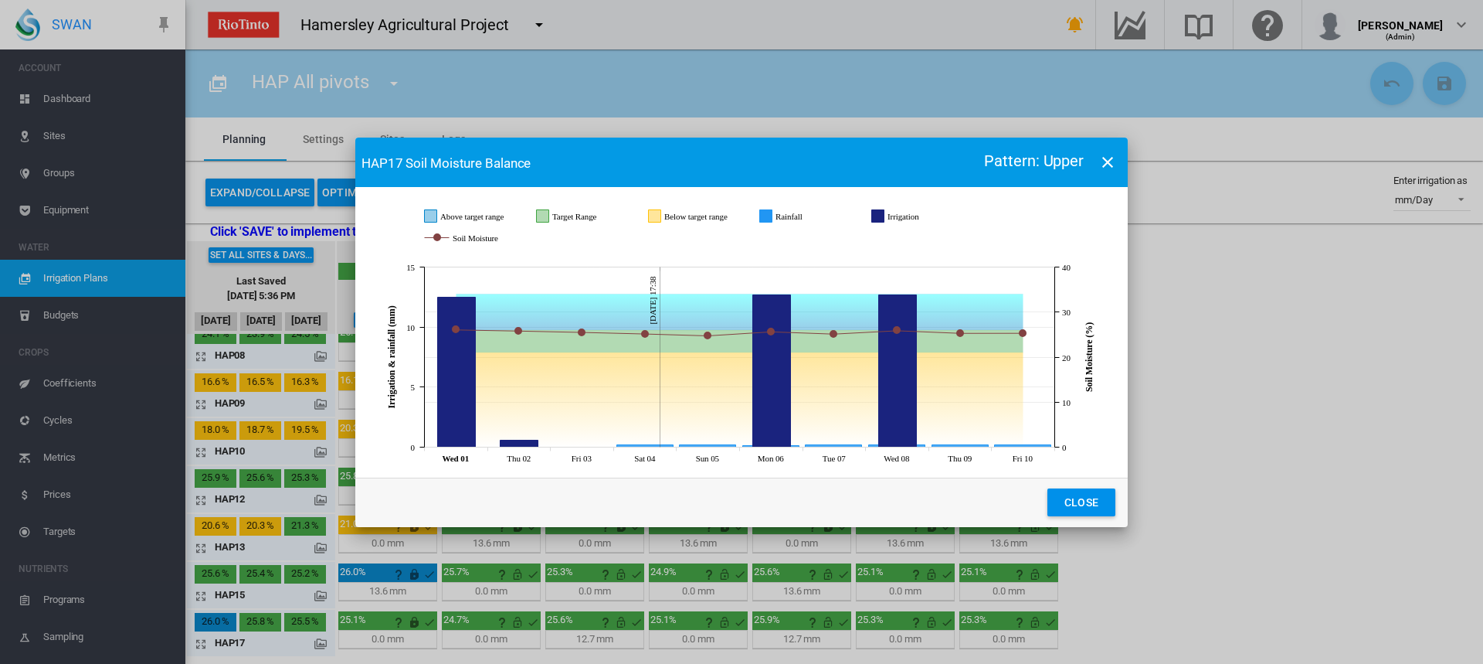
click at [1073, 504] on button "Close" at bounding box center [1082, 502] width 68 height 28
